Goal: Task Accomplishment & Management: Manage account settings

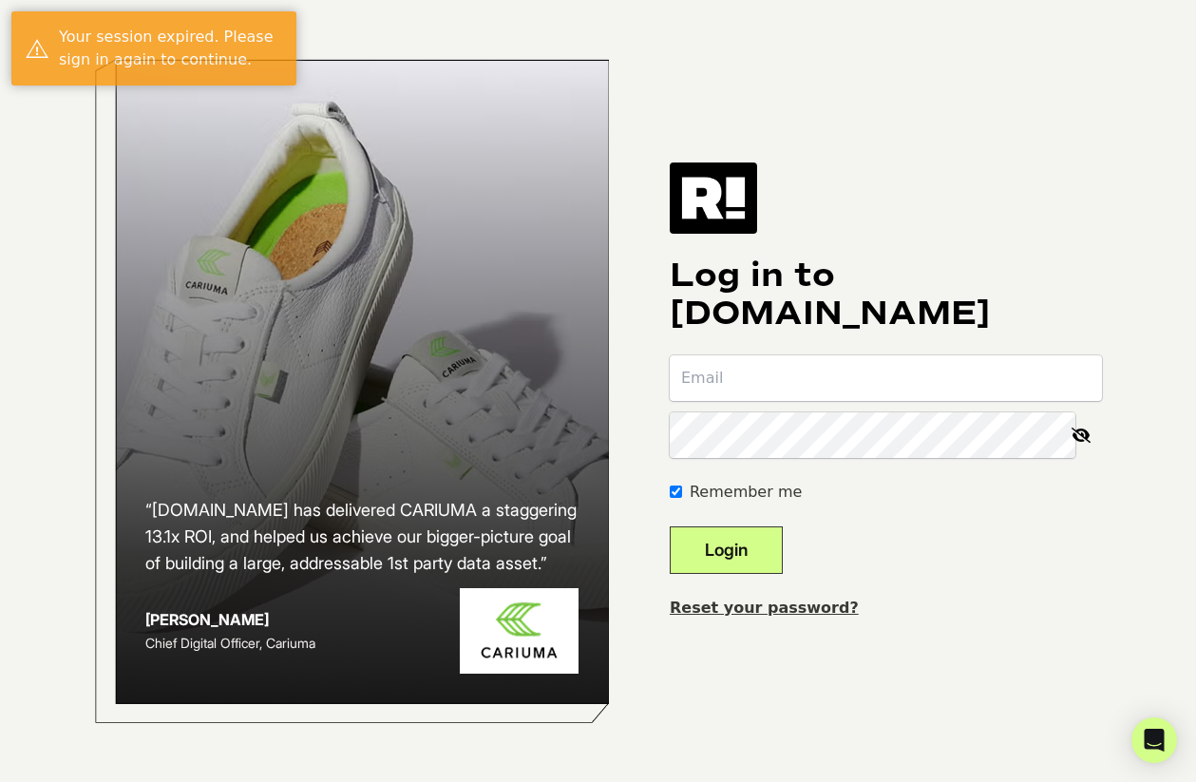
type input "[EMAIL_ADDRESS][DOMAIN_NAME]"
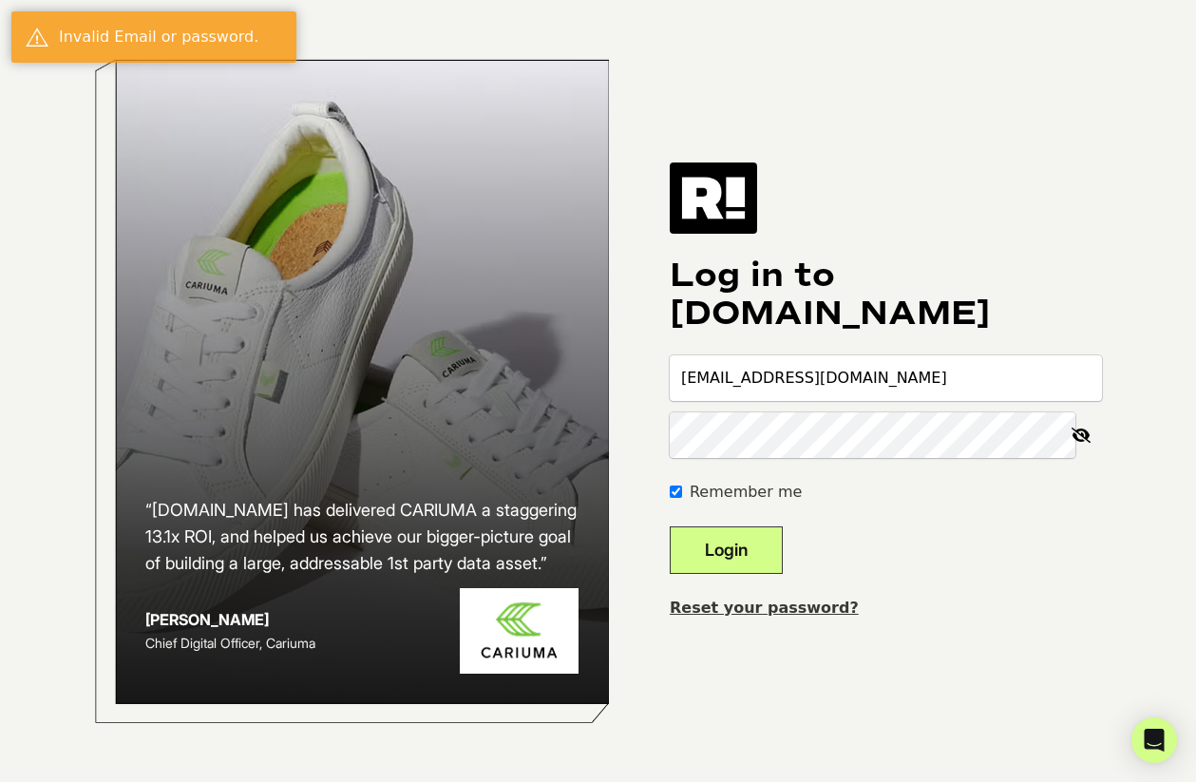
type input "[EMAIL_ADDRESS][DOMAIN_NAME]"
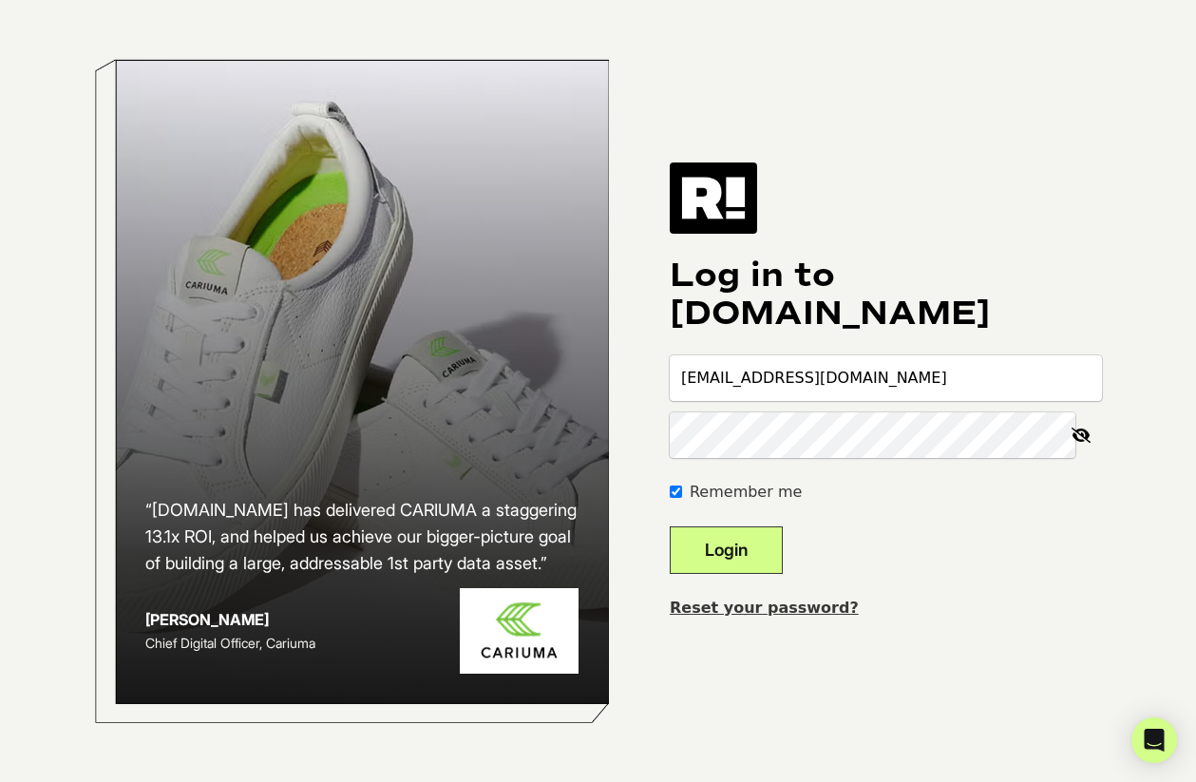
click at [670, 526] on button "Login" at bounding box center [726, 550] width 113 height 48
type input "[EMAIL_ADDRESS][DOMAIN_NAME]"
click at [670, 526] on button "Login" at bounding box center [726, 550] width 113 height 48
